Goal: Task Accomplishment & Management: Use online tool/utility

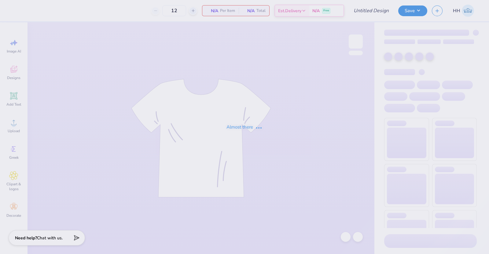
type input "Pi Phi Arrowfest Tank"
type input "100"
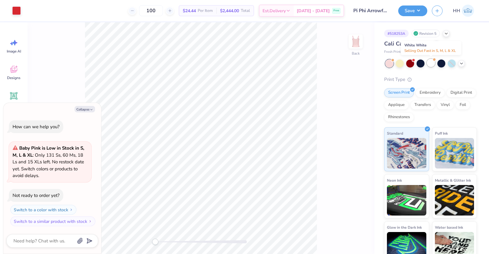
click at [433, 64] on div at bounding box center [431, 63] width 8 height 8
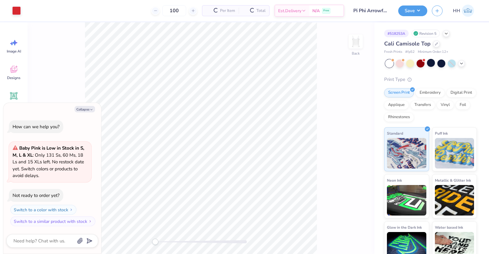
scroll to position [61, 0]
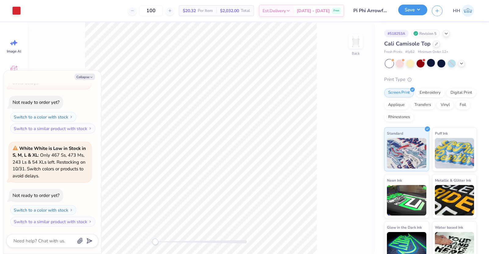
click at [416, 8] on button "Save" at bounding box center [412, 10] width 29 height 11
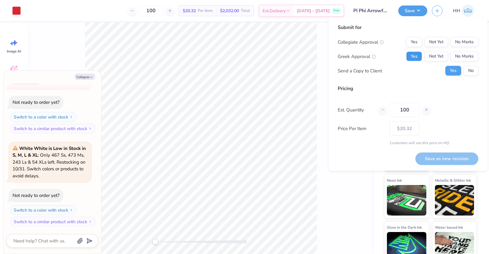
click at [419, 54] on button "Yes" at bounding box center [414, 57] width 16 height 10
click at [470, 40] on button "No Marks" at bounding box center [465, 42] width 28 height 10
click at [390, 156] on div "Submit for Collegiate Approval Yes Not Yet No Marks Greek Approval Yes Not Yet …" at bounding box center [408, 94] width 141 height 141
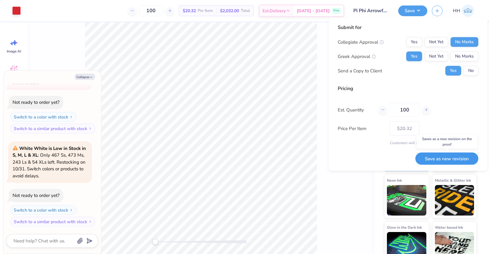
click at [436, 155] on button "Save as new revision" at bounding box center [446, 159] width 63 height 13
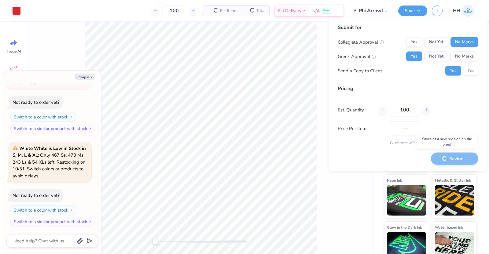
type textarea "x"
type input "– –"
type textarea "x"
type input "$20.32"
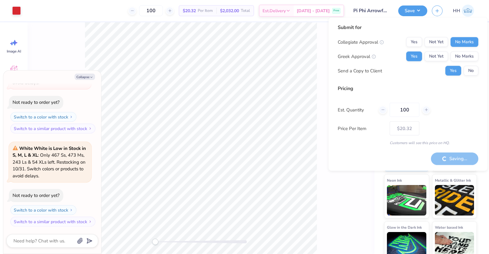
type textarea "x"
